Goal: Information Seeking & Learning: Learn about a topic

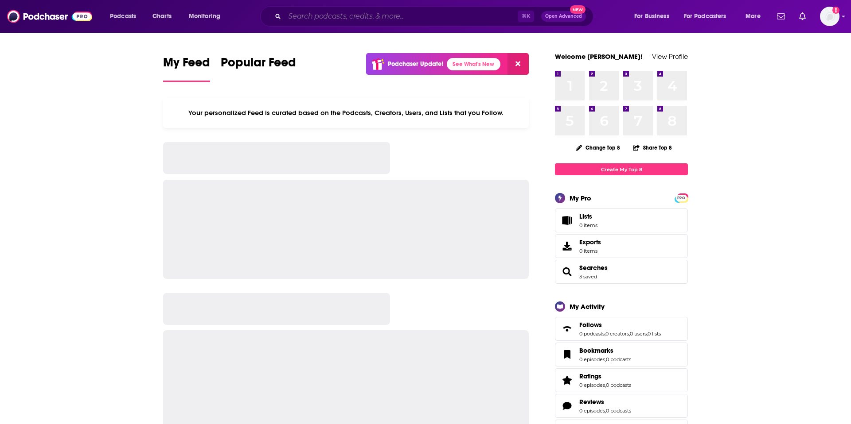
drag, startPoint x: 0, startPoint y: 0, endPoint x: 387, endPoint y: 18, distance: 387.2
click at [386, 18] on input "Search podcasts, credits, & more..." at bounding box center [400, 16] width 233 height 14
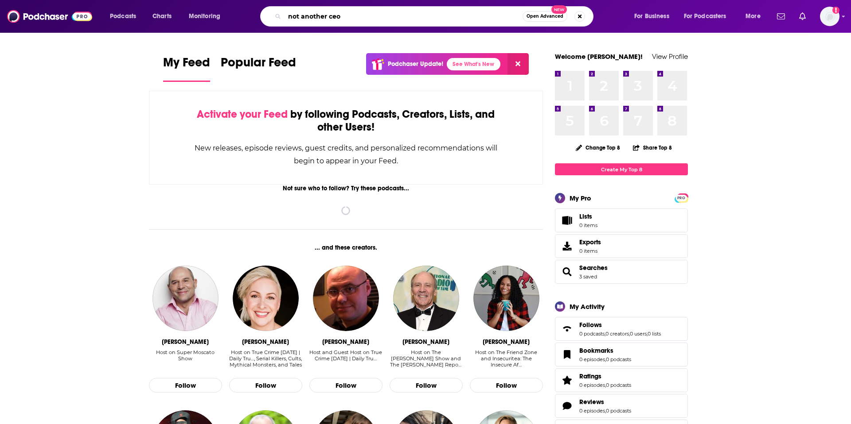
type input "not another ceo"
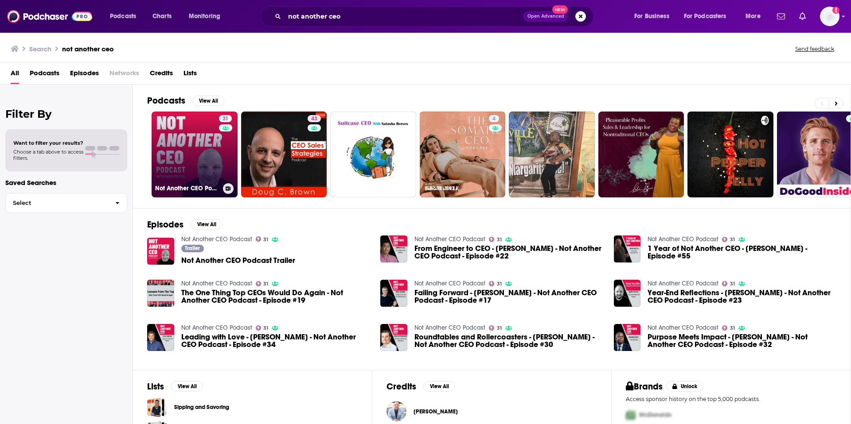
click at [197, 153] on link "31 Not Another CEO Podcast" at bounding box center [195, 155] width 86 height 86
